Goal: Transaction & Acquisition: Book appointment/travel/reservation

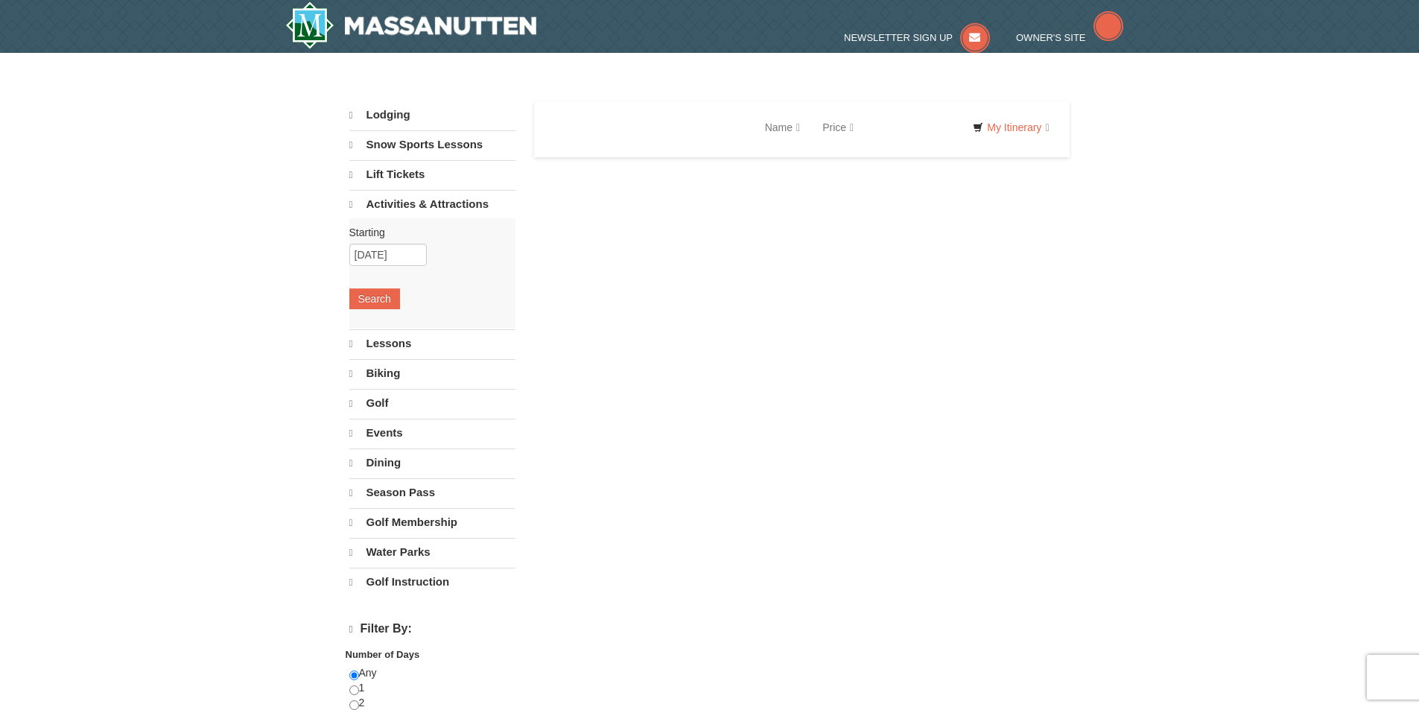
select select "10"
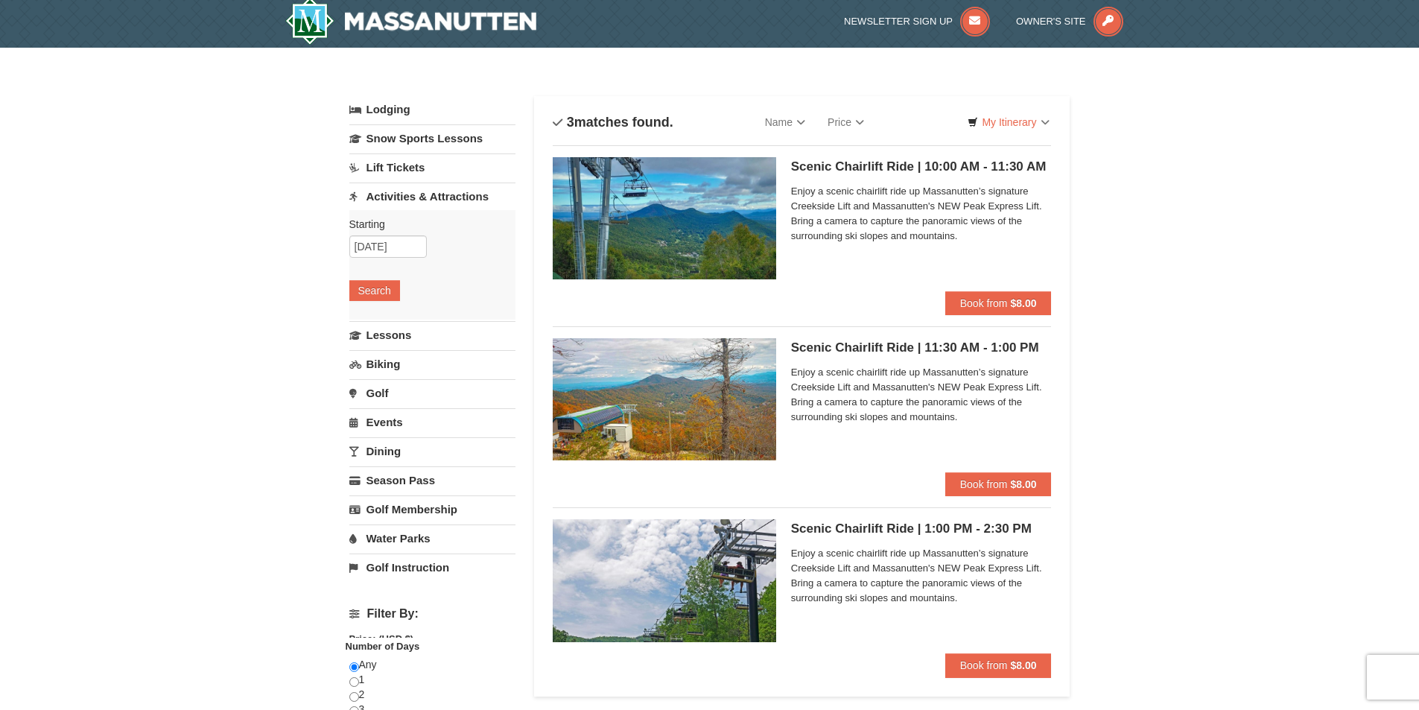
scroll to position [75, 0]
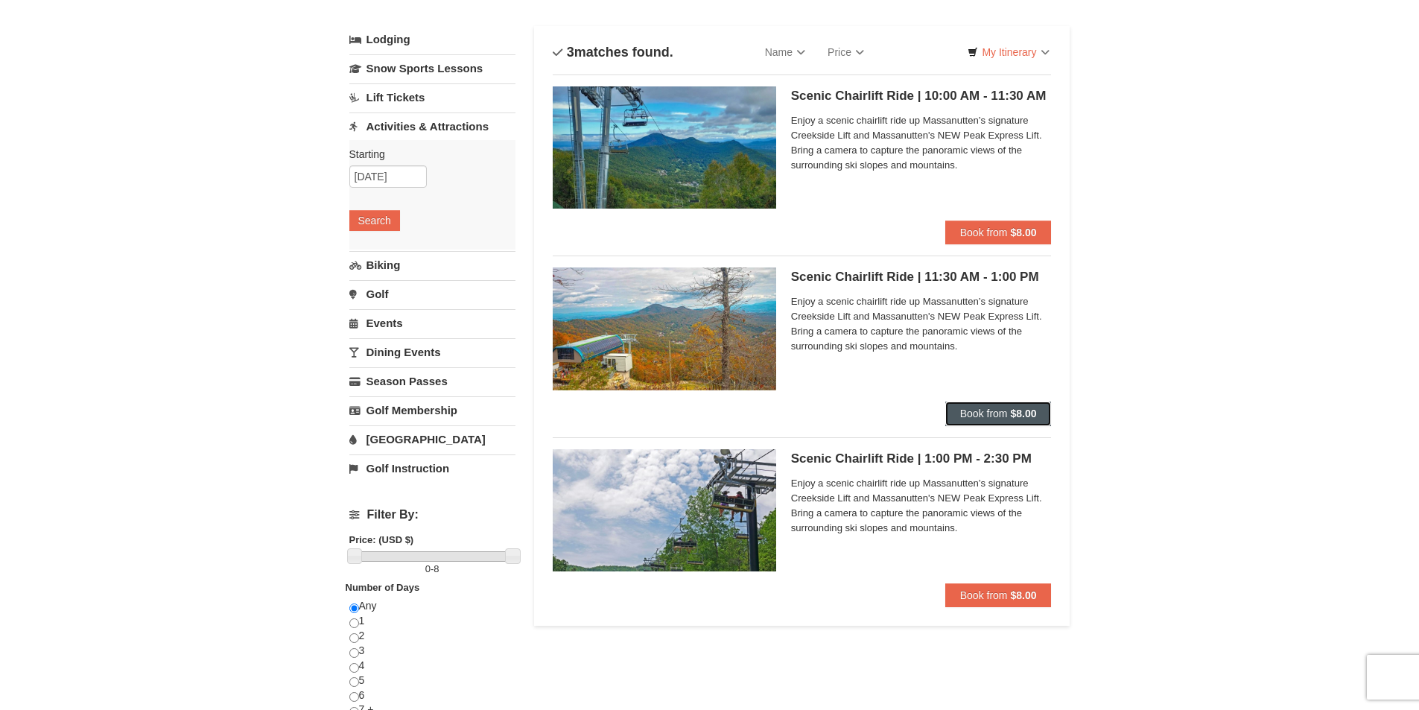
click at [989, 413] on span "Book from" at bounding box center [984, 414] width 48 height 12
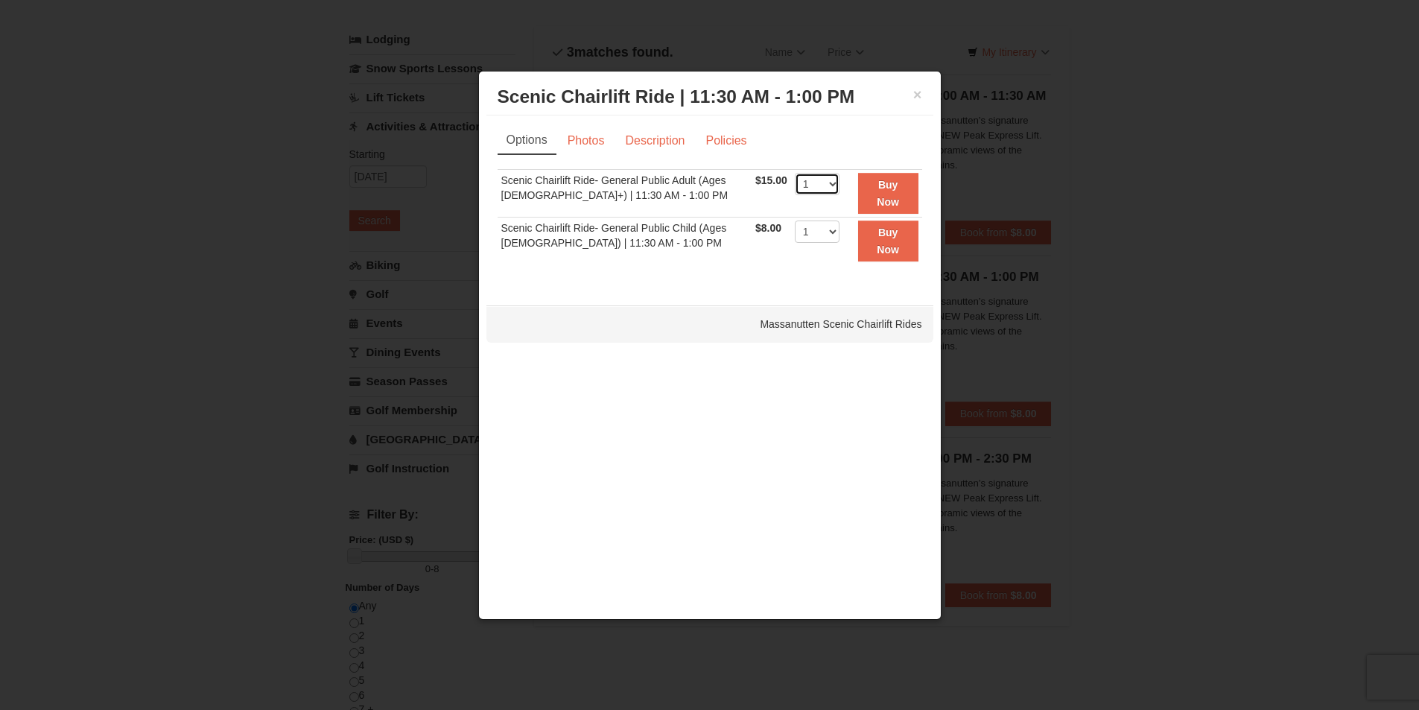
click at [821, 181] on select "1 2 3 4 5 6 7 8 9 10 11 12 13 14 15 16 17 18 19 20 21 22" at bounding box center [817, 184] width 45 height 22
select select "5"
click at [795, 173] on select "1 2 3 4 5 6 7 8 9 10 11 12 13 14 15 16 17 18 19 20 21 22" at bounding box center [817, 184] width 45 height 22
click at [583, 130] on link "Photos" at bounding box center [586, 141] width 57 height 28
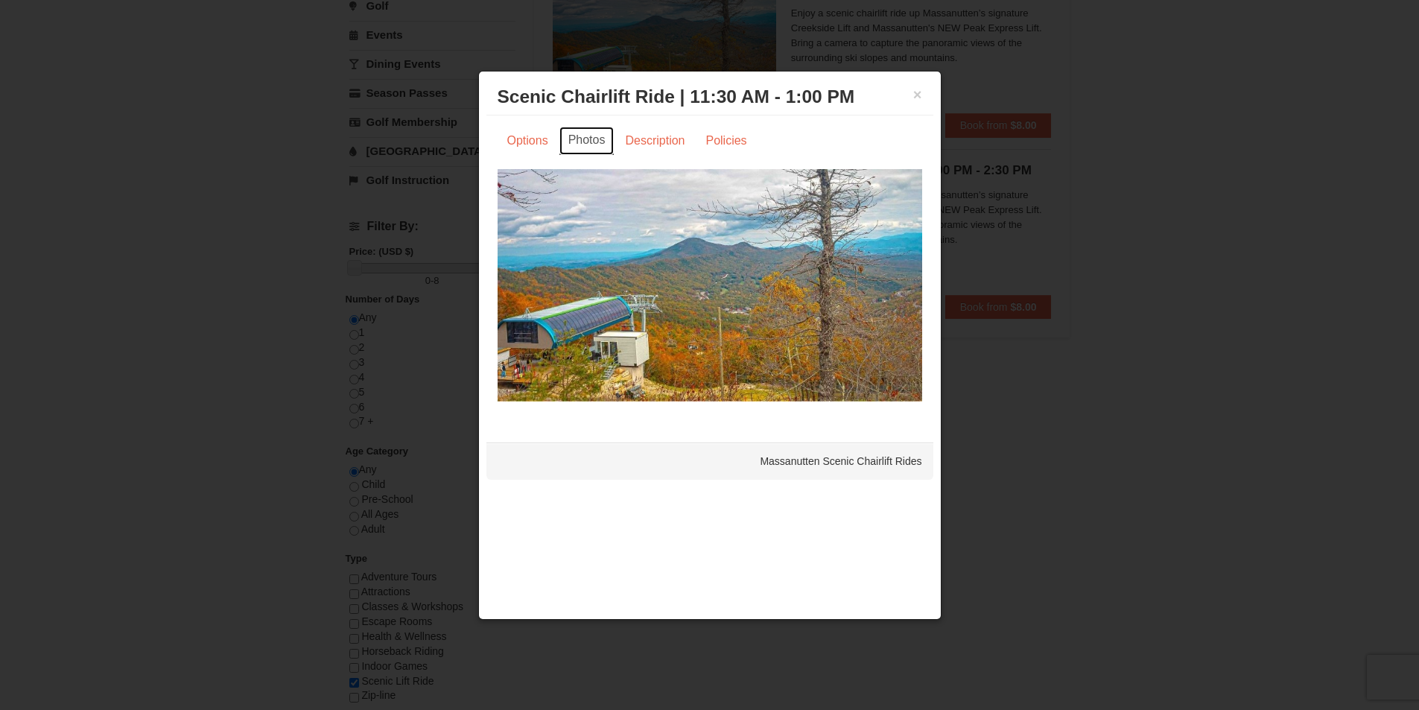
scroll to position [373, 0]
click at [655, 129] on link "Description" at bounding box center [654, 141] width 79 height 28
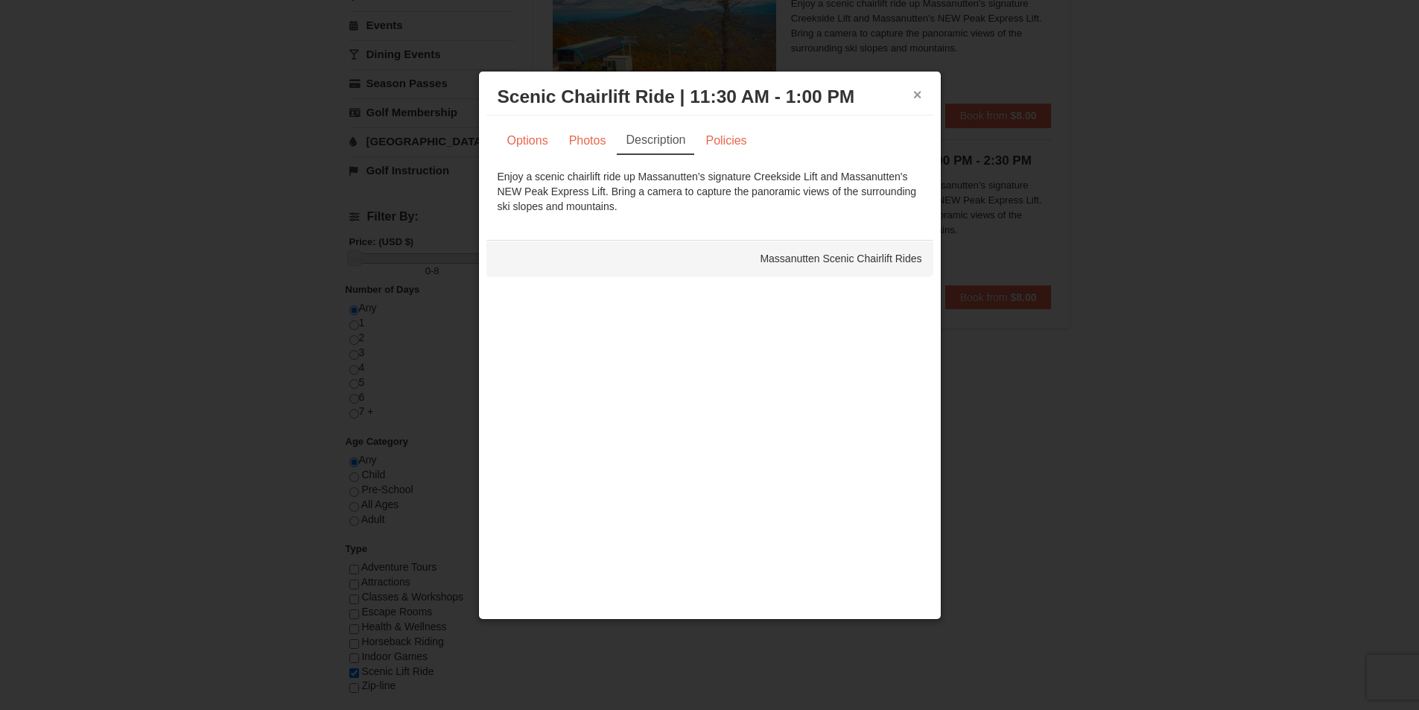
click at [918, 87] on button "×" at bounding box center [917, 94] width 9 height 15
